Goal: Task Accomplishment & Management: Use online tool/utility

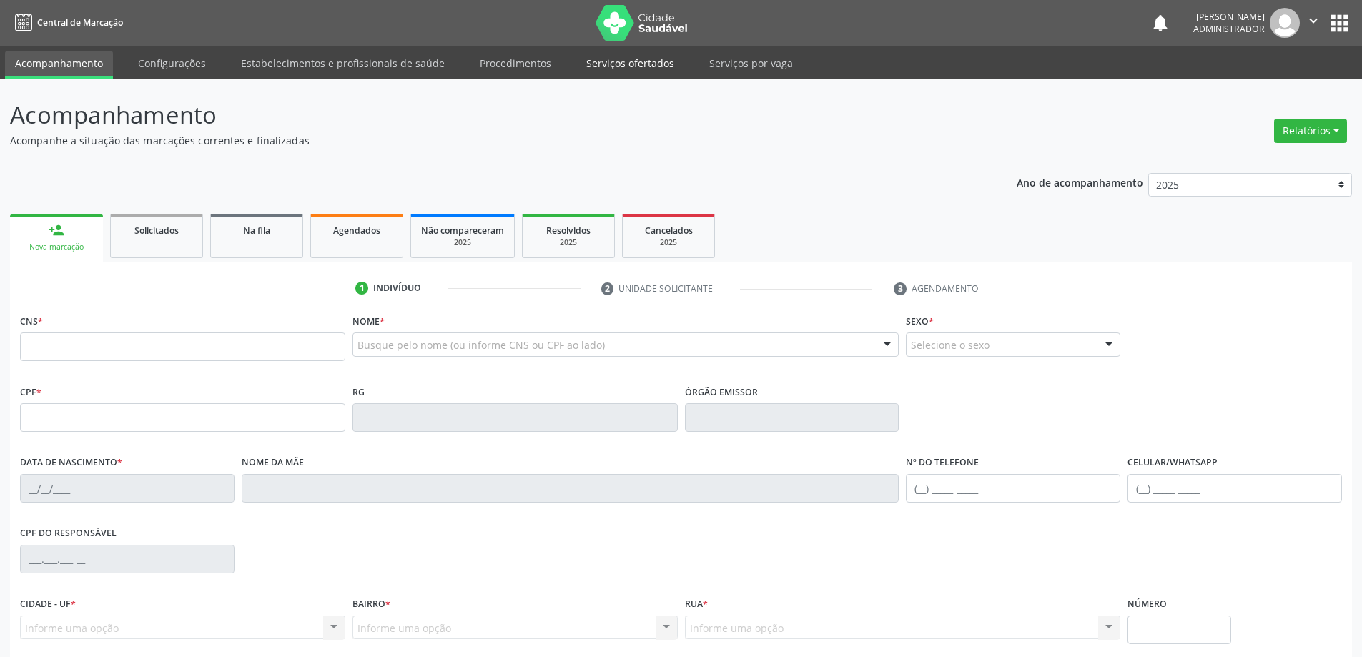
click at [615, 64] on link "Serviços ofertados" at bounding box center [630, 63] width 108 height 25
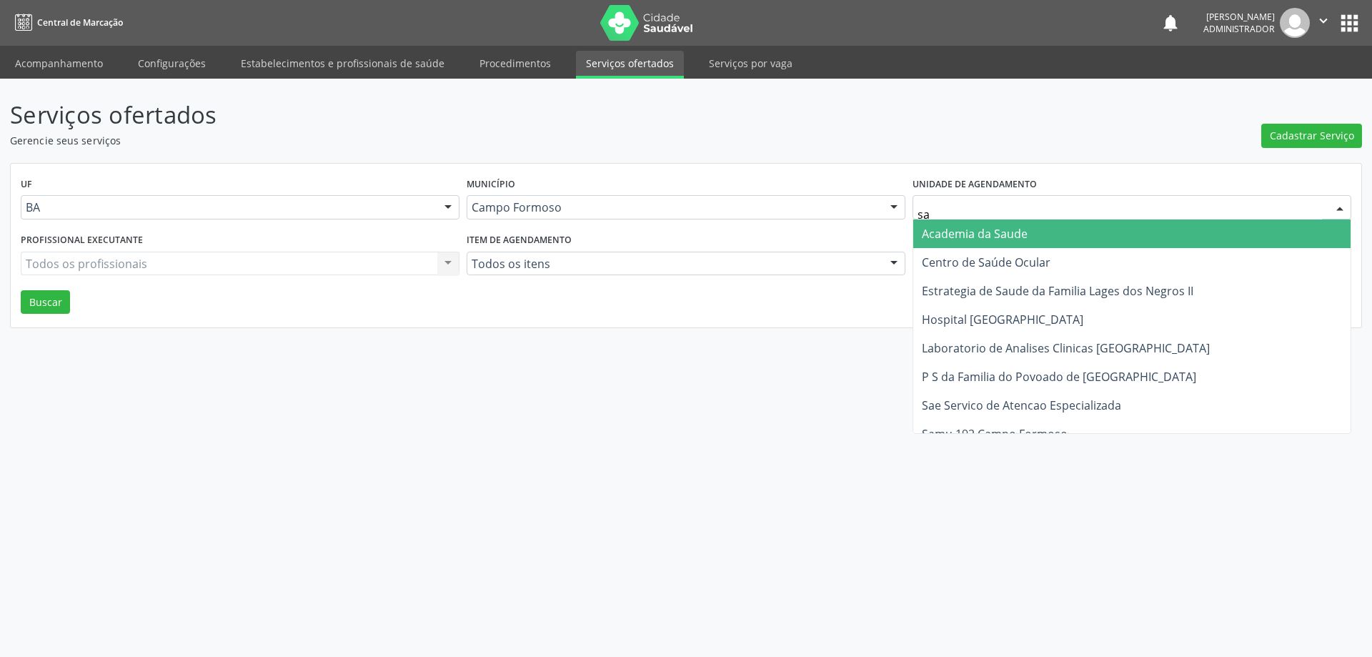
type input "sao"
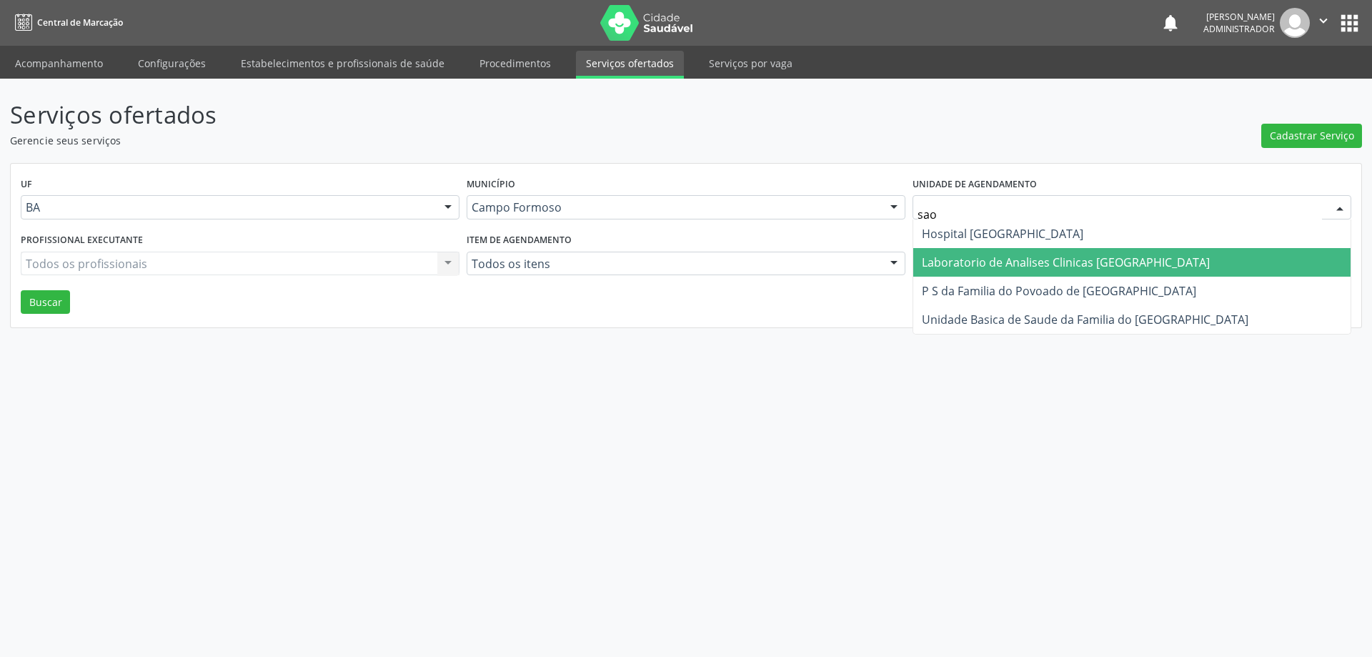
click at [959, 256] on span "Laboratorio de Analises Clinicas [GEOGRAPHIC_DATA]" at bounding box center [1066, 262] width 288 height 16
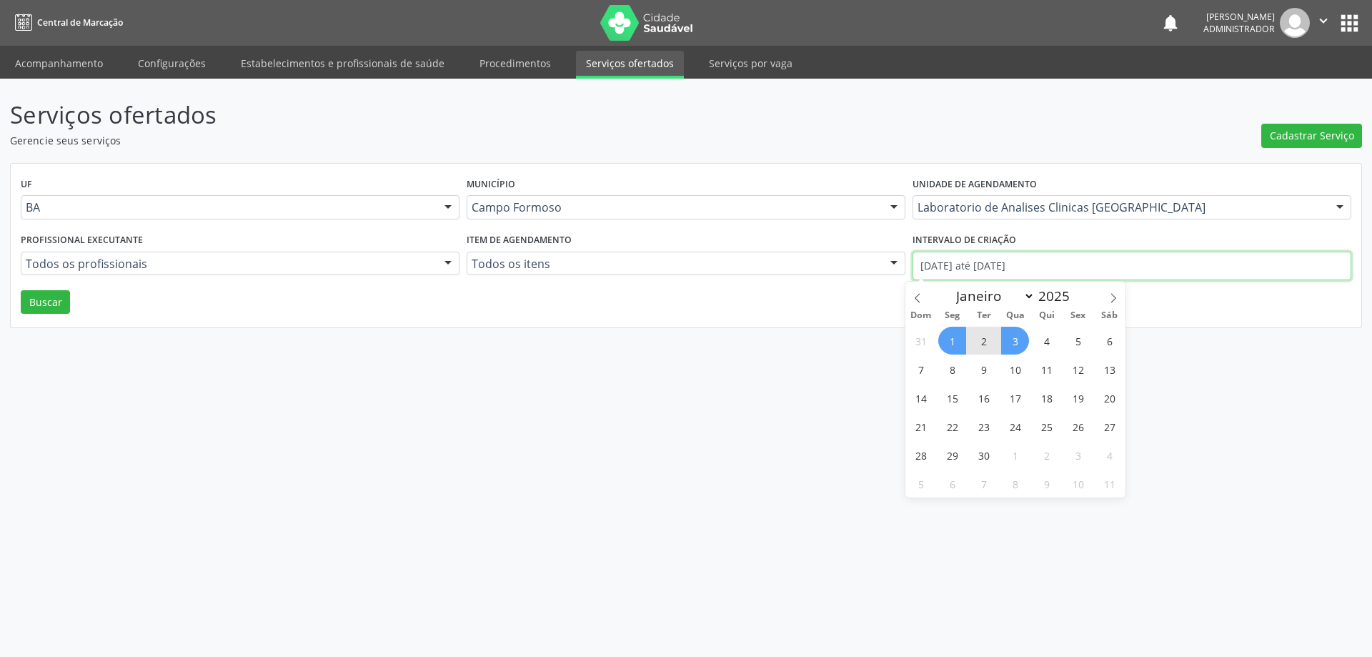
click at [937, 261] on input "[DATE] até [DATE]" at bounding box center [1132, 266] width 439 height 29
click at [913, 297] on icon at bounding box center [918, 298] width 10 height 10
select select "7"
click at [1079, 343] on span "1" at bounding box center [1078, 341] width 28 height 28
type input "01/08/2025"
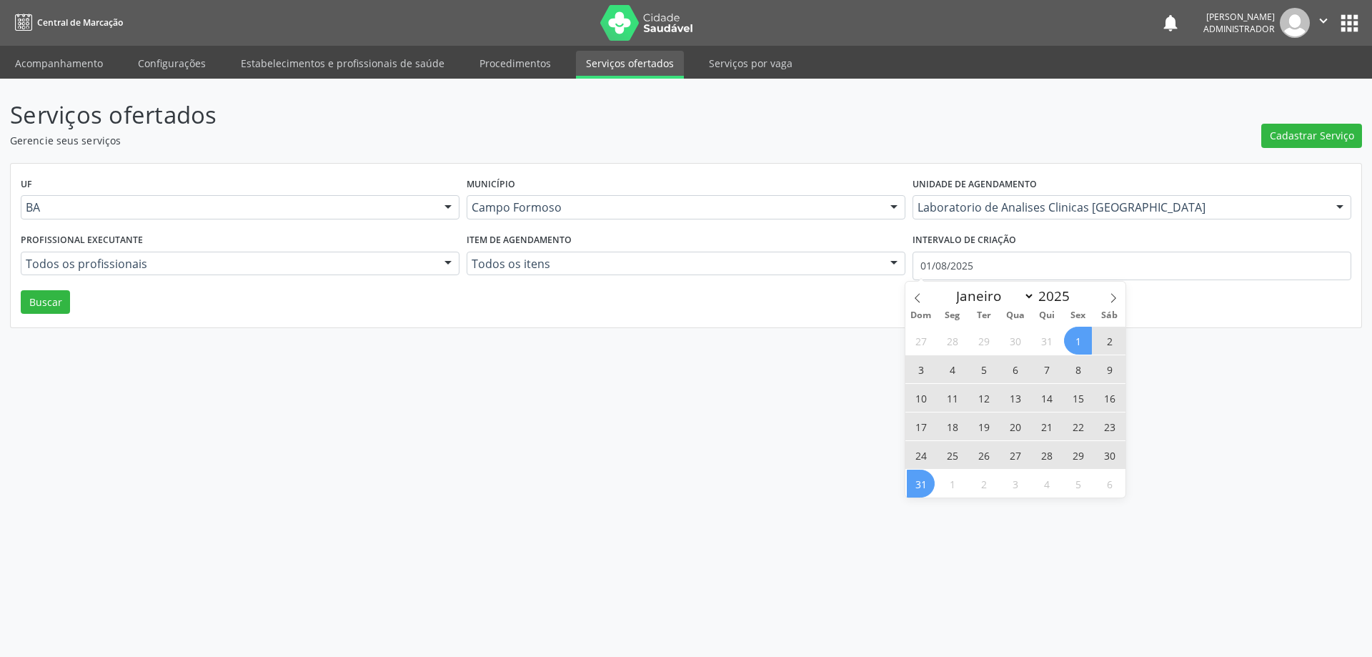
click at [917, 478] on span "31" at bounding box center [921, 484] width 28 height 28
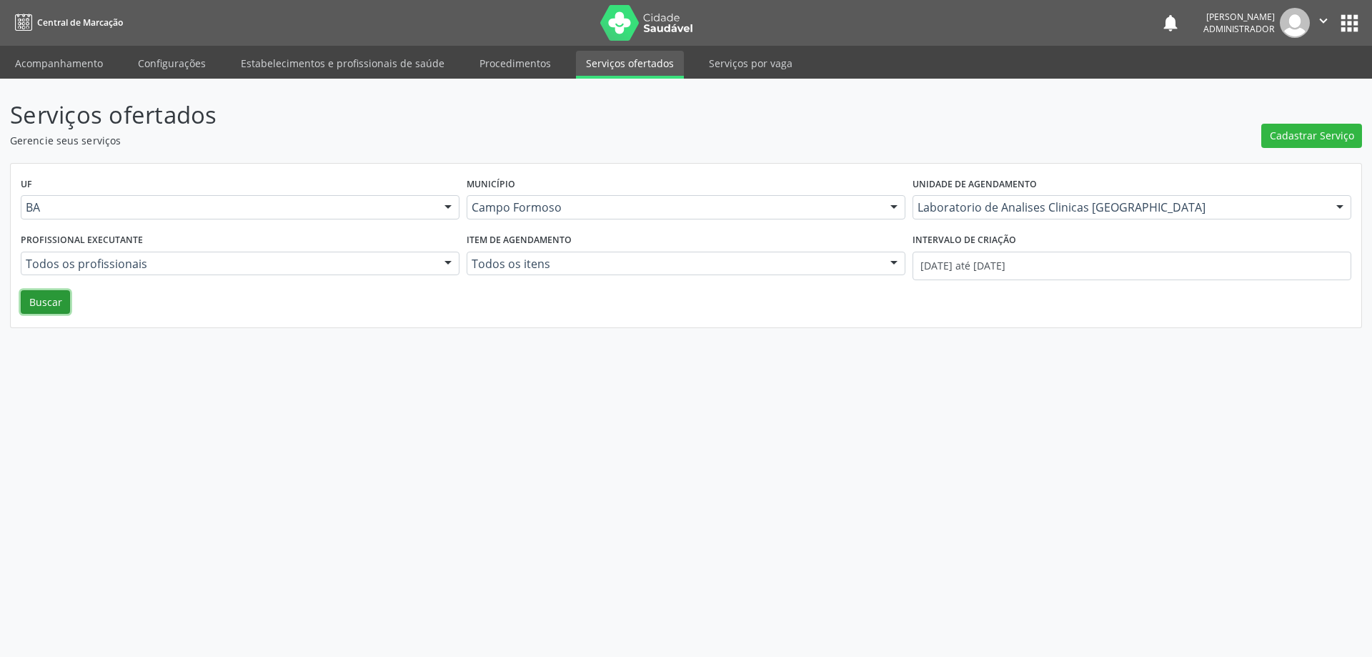
click at [50, 294] on button "Buscar" at bounding box center [45, 302] width 49 height 24
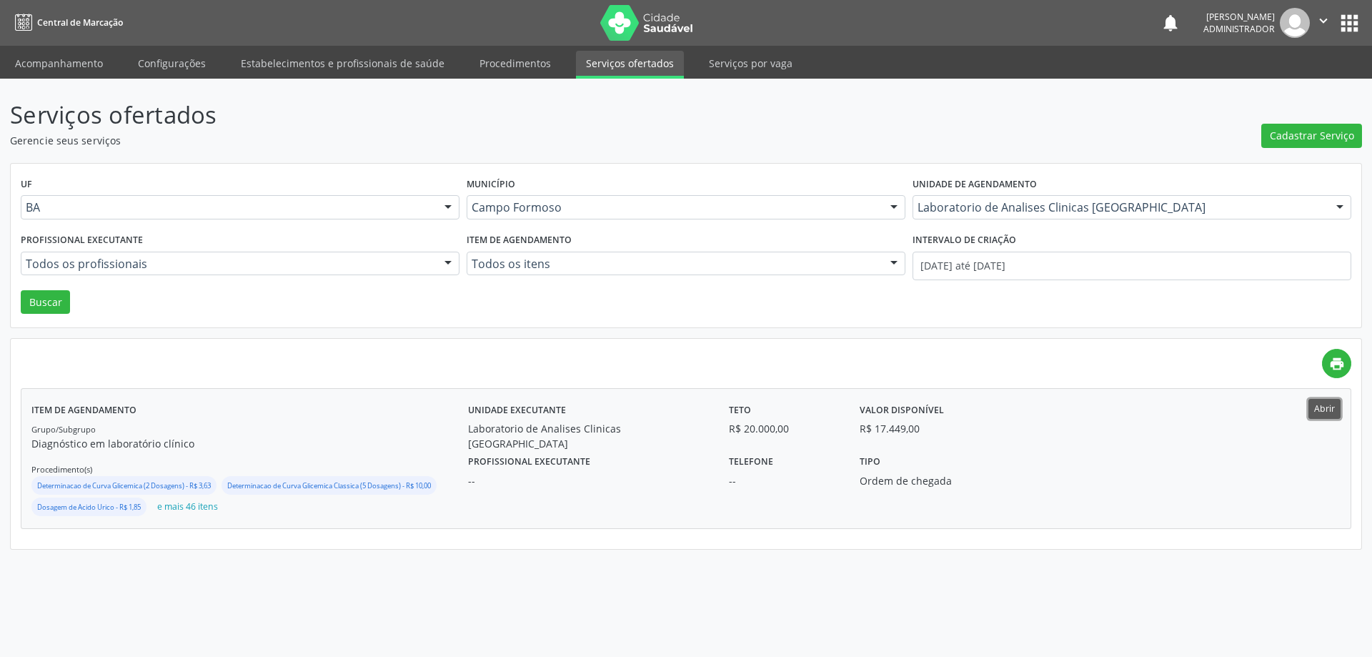
click at [1320, 410] on button "Abrir" at bounding box center [1325, 408] width 32 height 19
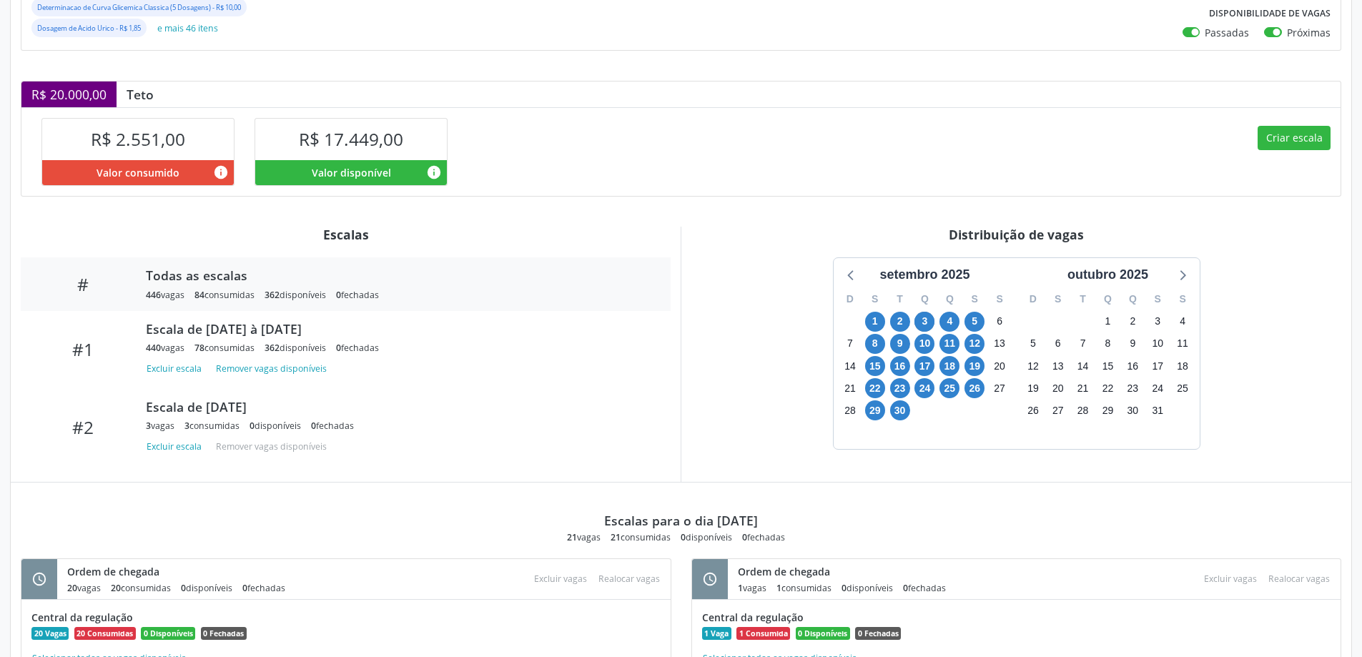
scroll to position [286, 0]
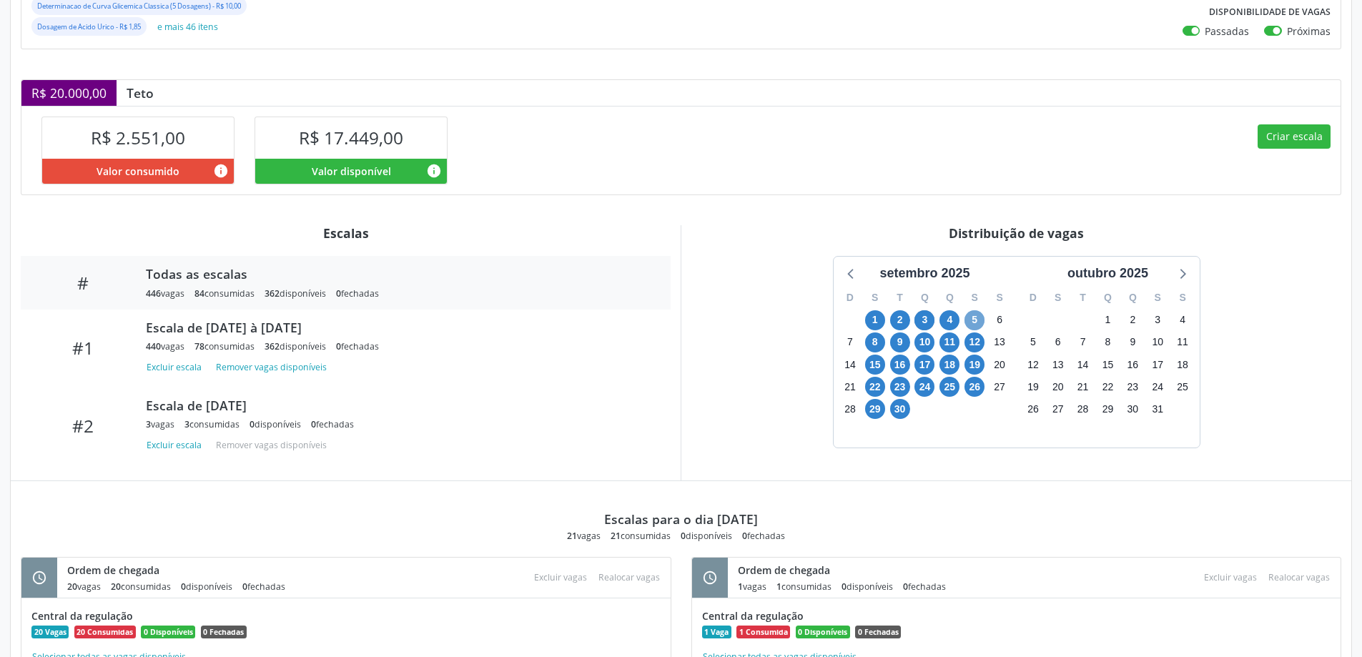
click at [973, 318] on span "5" at bounding box center [974, 320] width 20 height 20
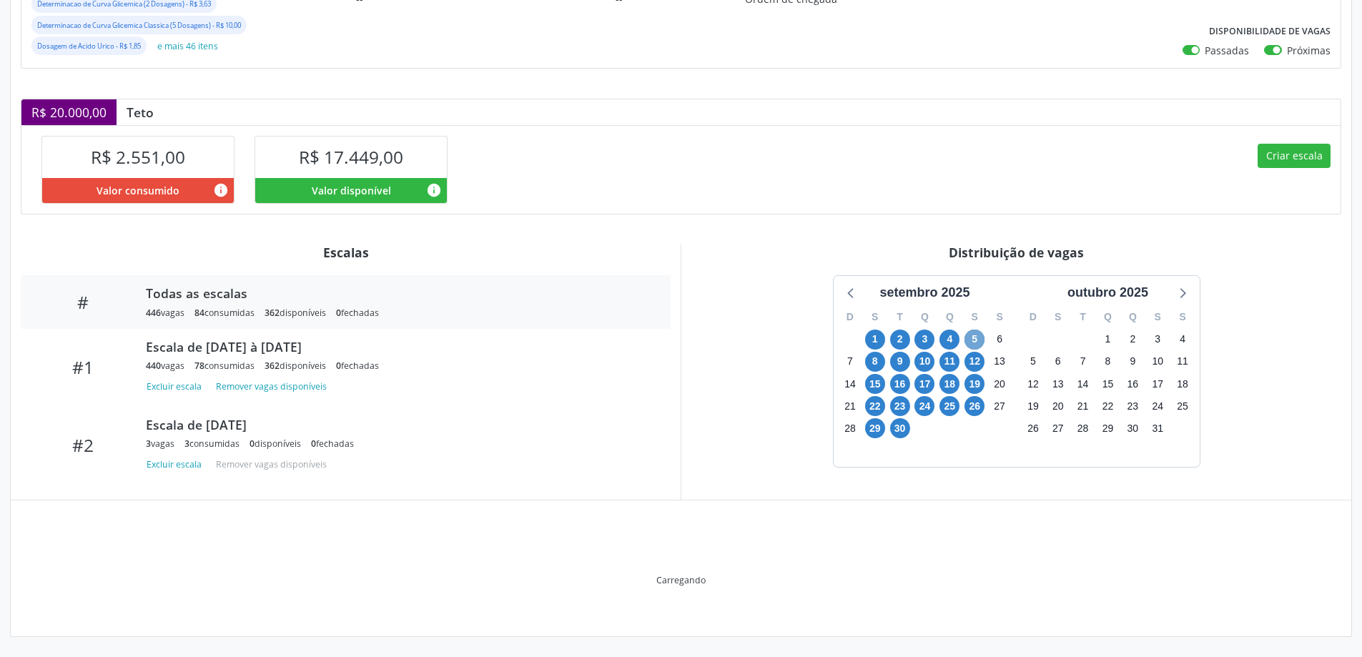
scroll to position [267, 0]
click at [973, 318] on div "S" at bounding box center [974, 317] width 25 height 22
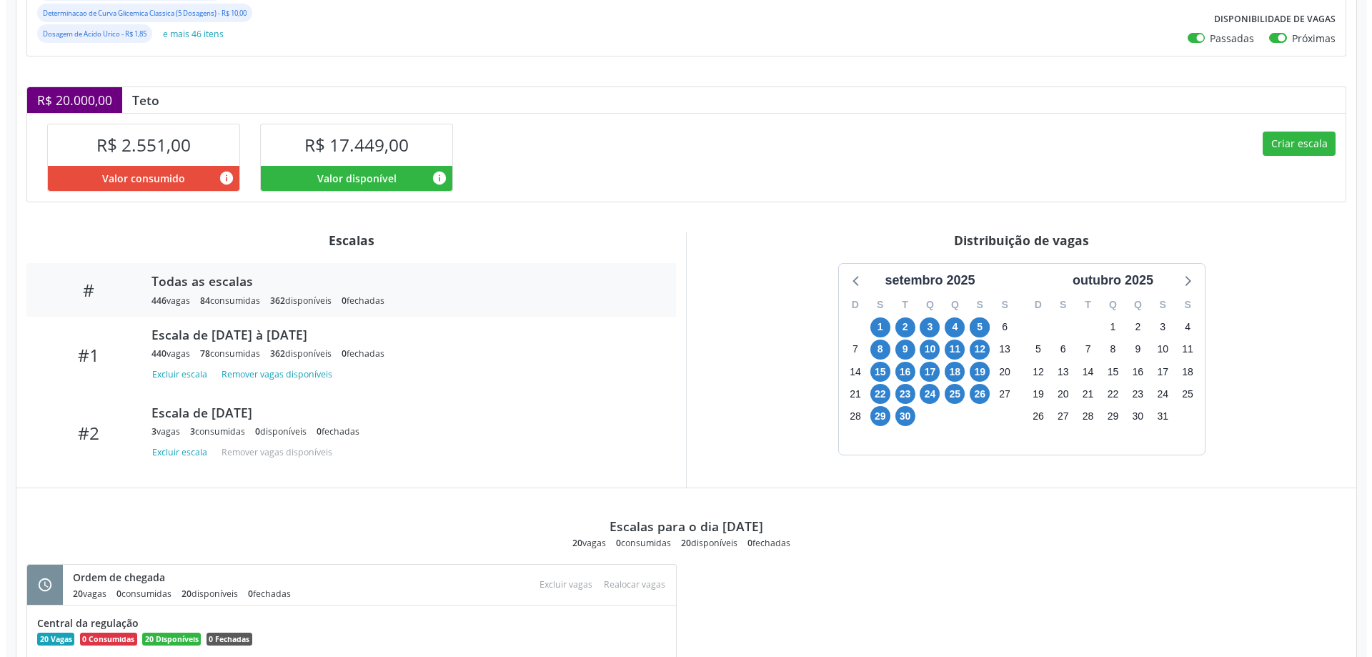
scroll to position [215, 0]
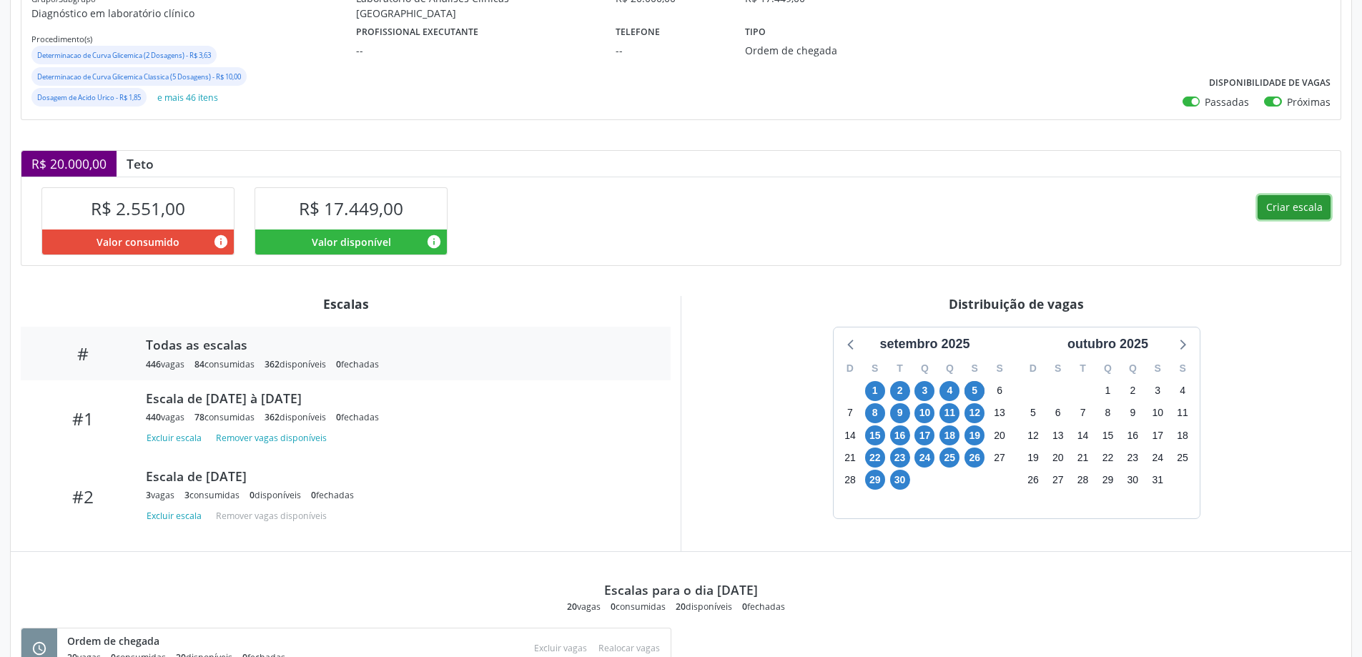
click at [1276, 205] on button "Criar escala" at bounding box center [1293, 207] width 73 height 24
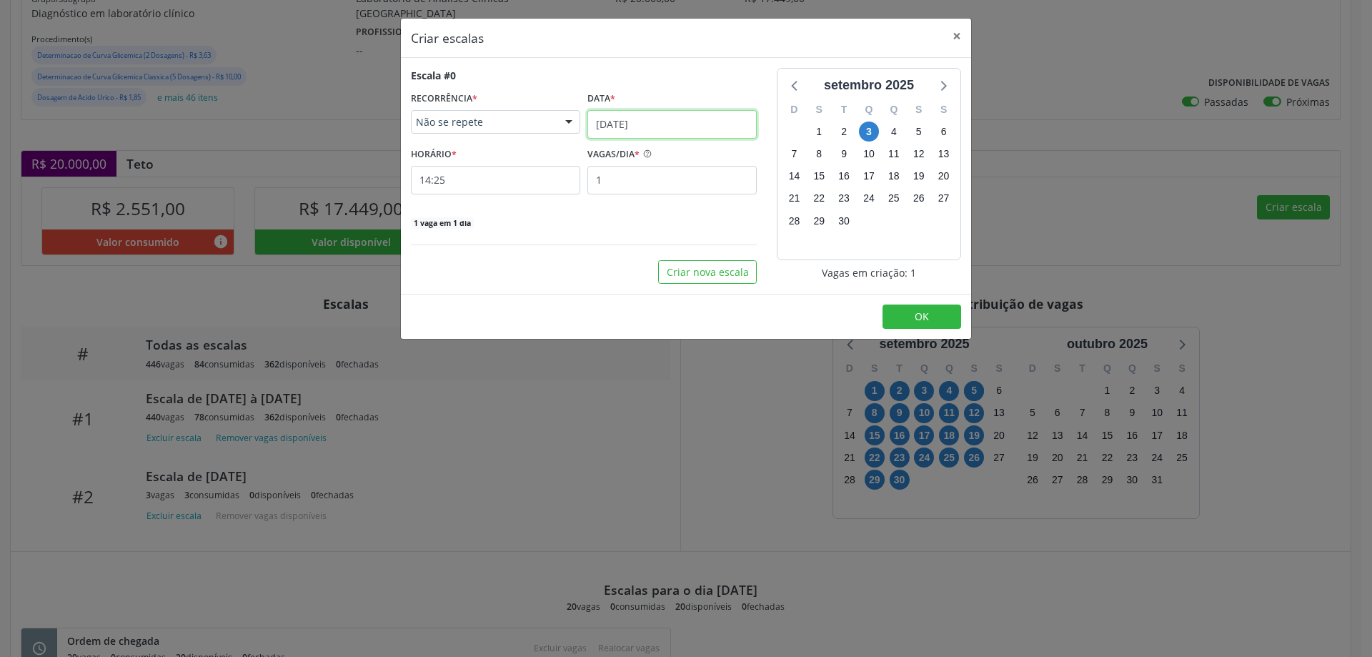
click at [616, 118] on input "03/09/2025" at bounding box center [671, 124] width 169 height 29
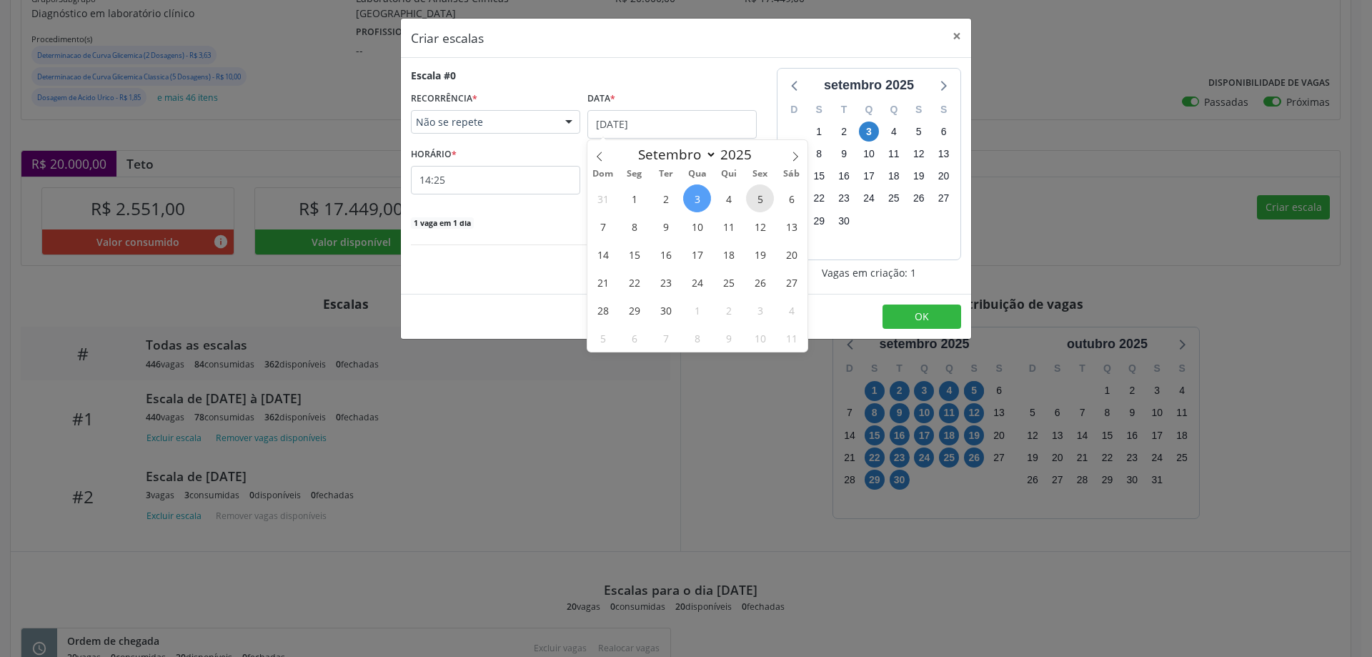
click at [759, 197] on span "5" at bounding box center [760, 198] width 28 height 28
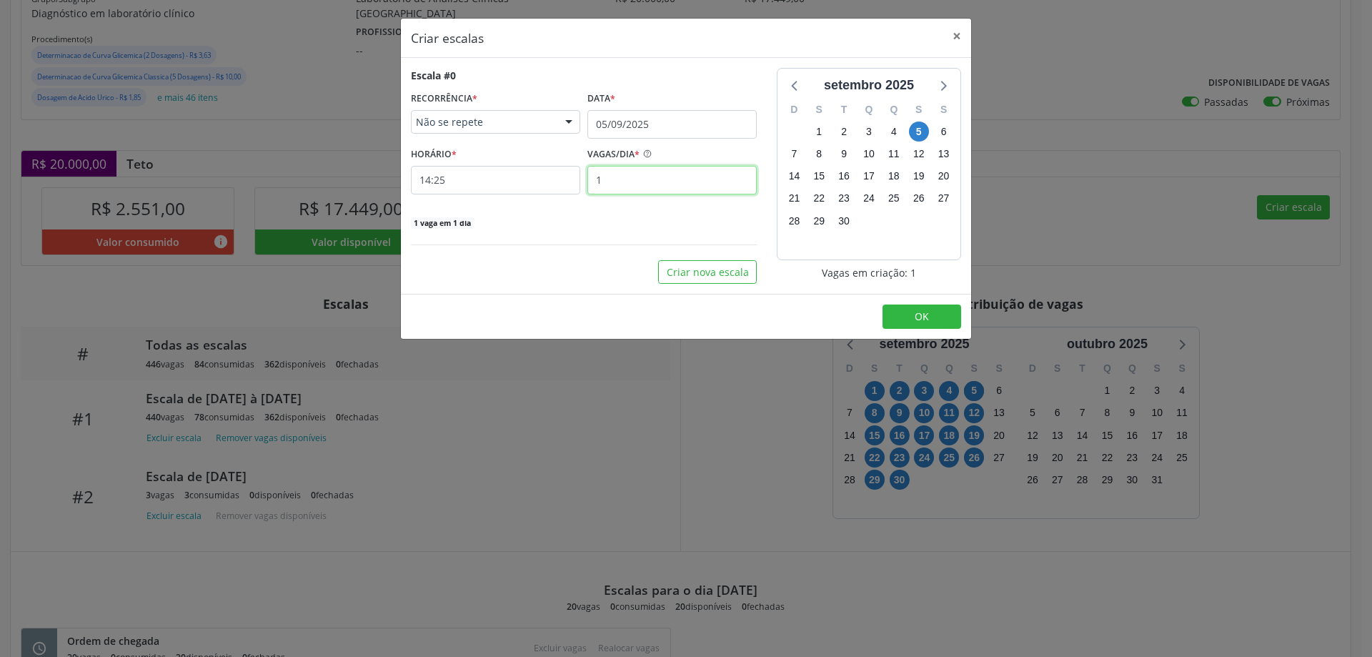
click at [634, 179] on input "1" at bounding box center [671, 180] width 169 height 29
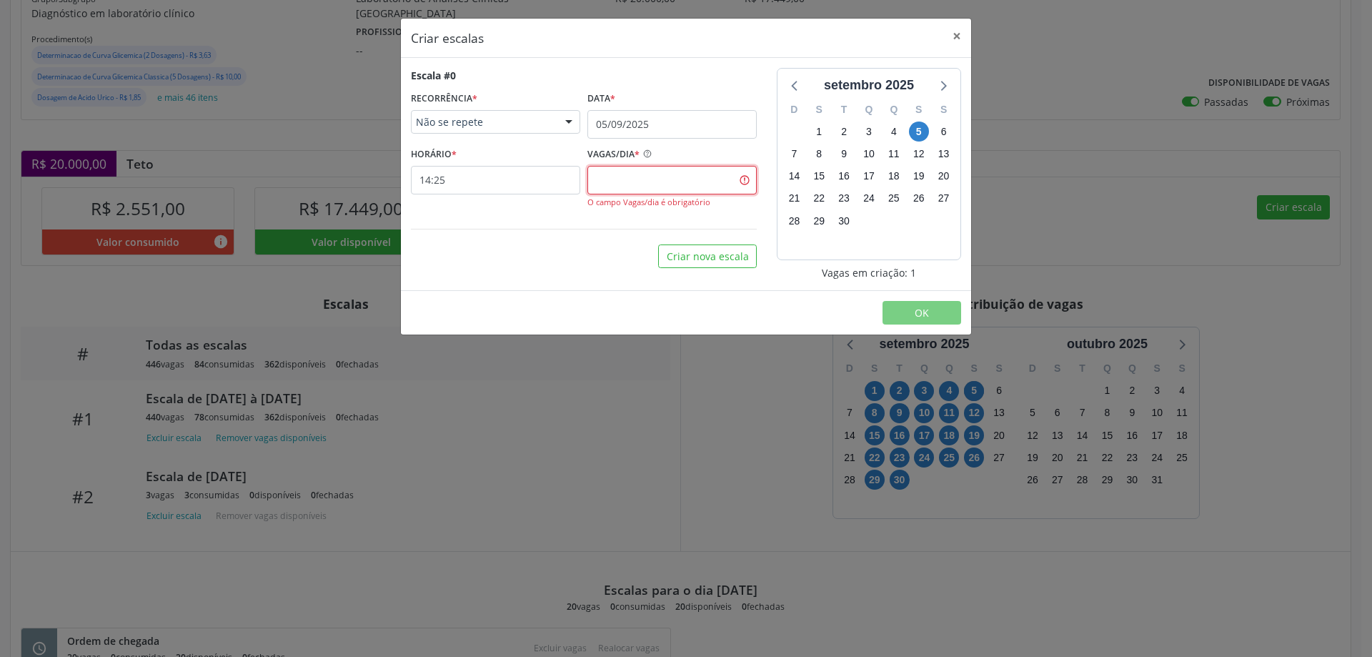
type input "5"
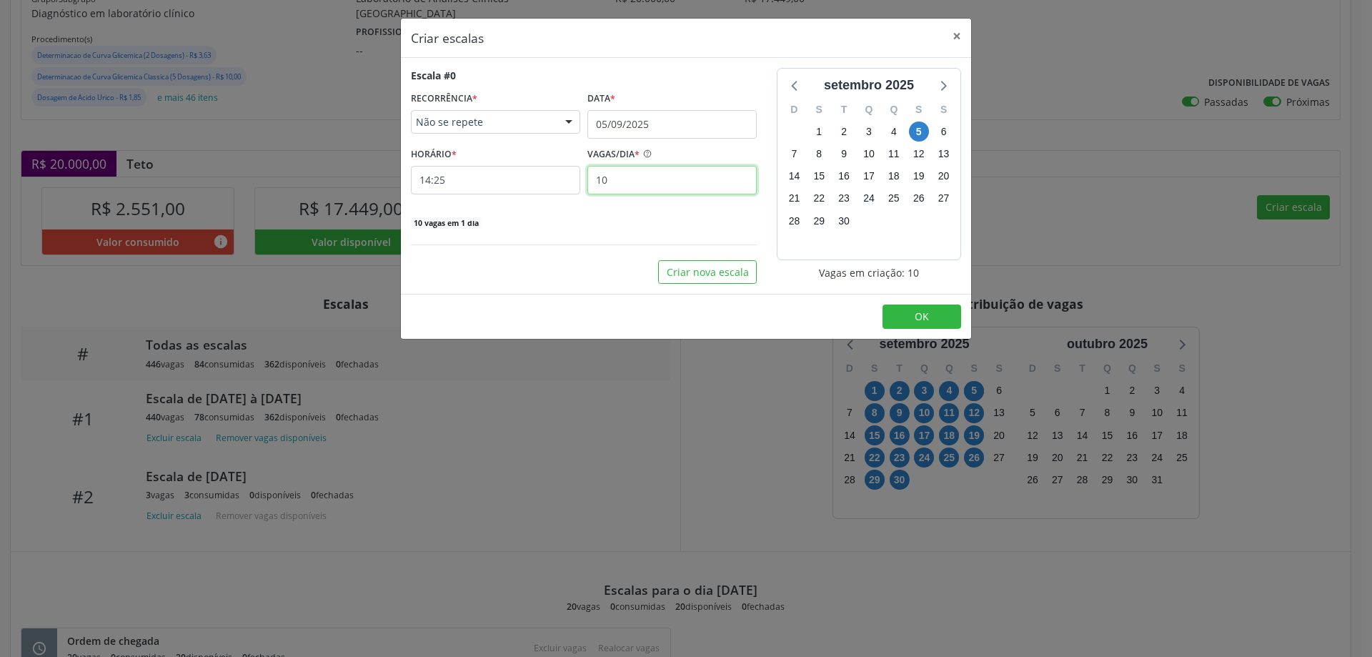
type input "10"
click at [530, 184] on input "14:25" at bounding box center [495, 180] width 169 height 29
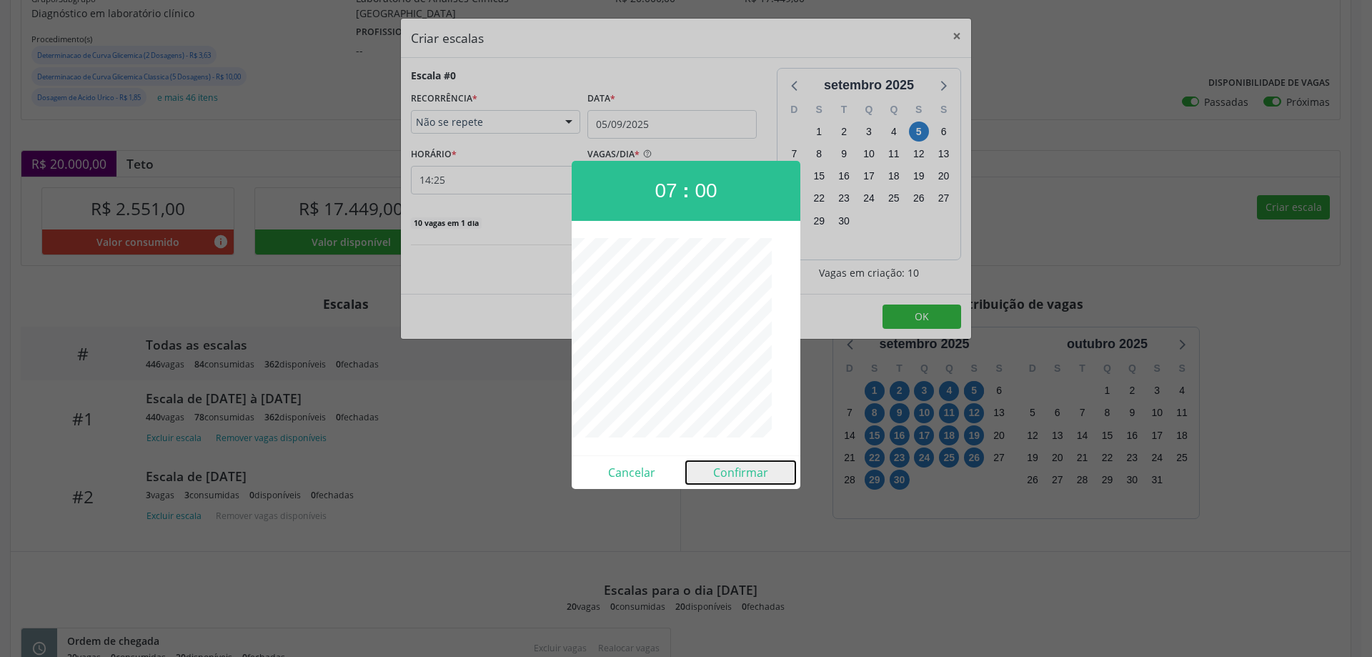
click at [735, 467] on button "Confirmar" at bounding box center [740, 472] width 109 height 23
type input "07:00"
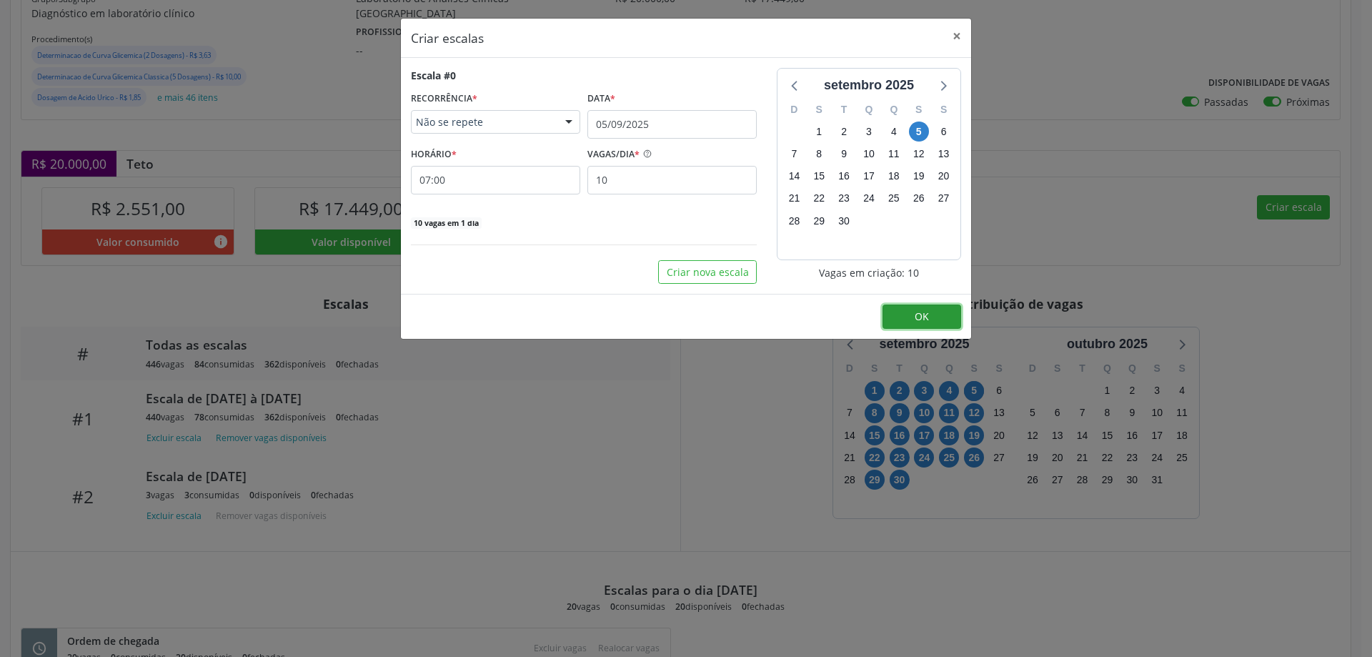
click at [901, 309] on button "OK" at bounding box center [922, 316] width 79 height 24
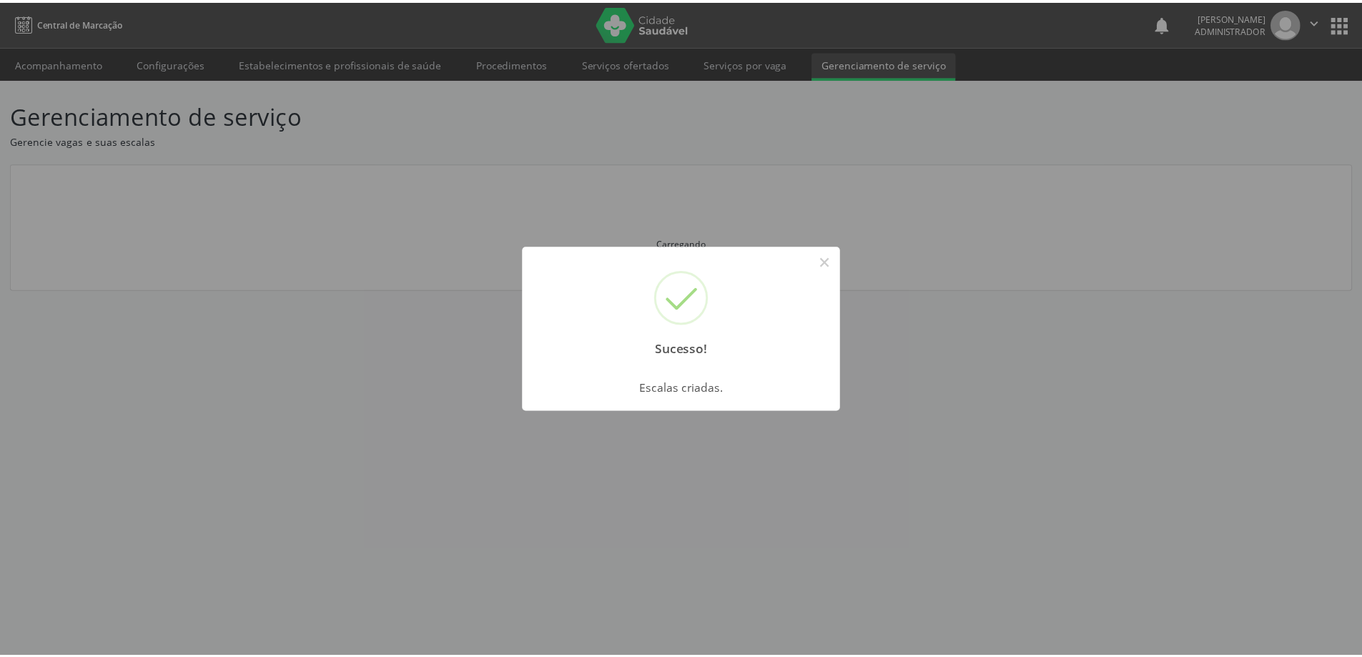
scroll to position [0, 0]
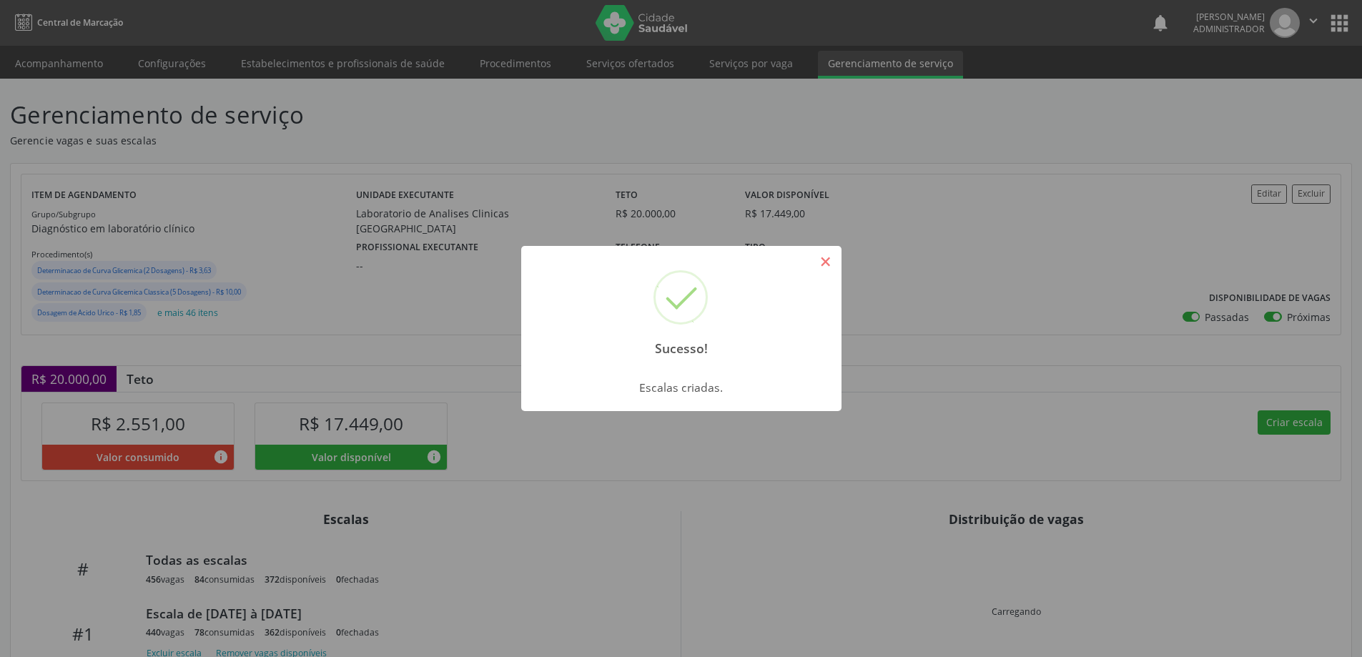
click at [824, 267] on button "×" at bounding box center [825, 261] width 24 height 24
